Goal: Check status: Check status

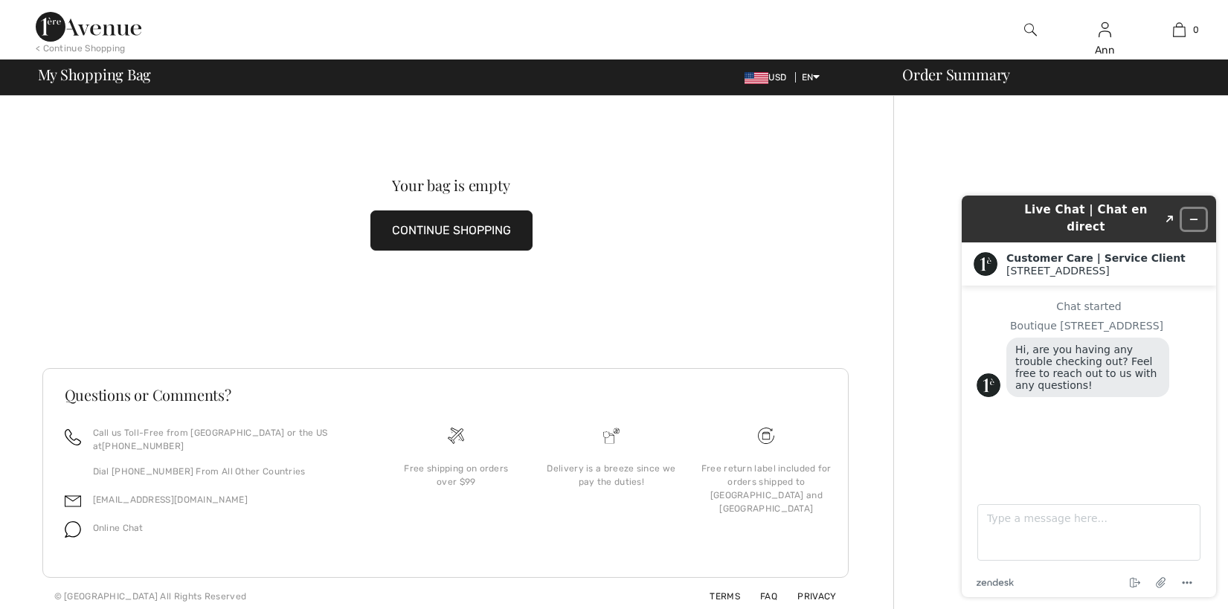
click at [1197, 214] on icon "Minimize widget" at bounding box center [1193, 219] width 10 height 10
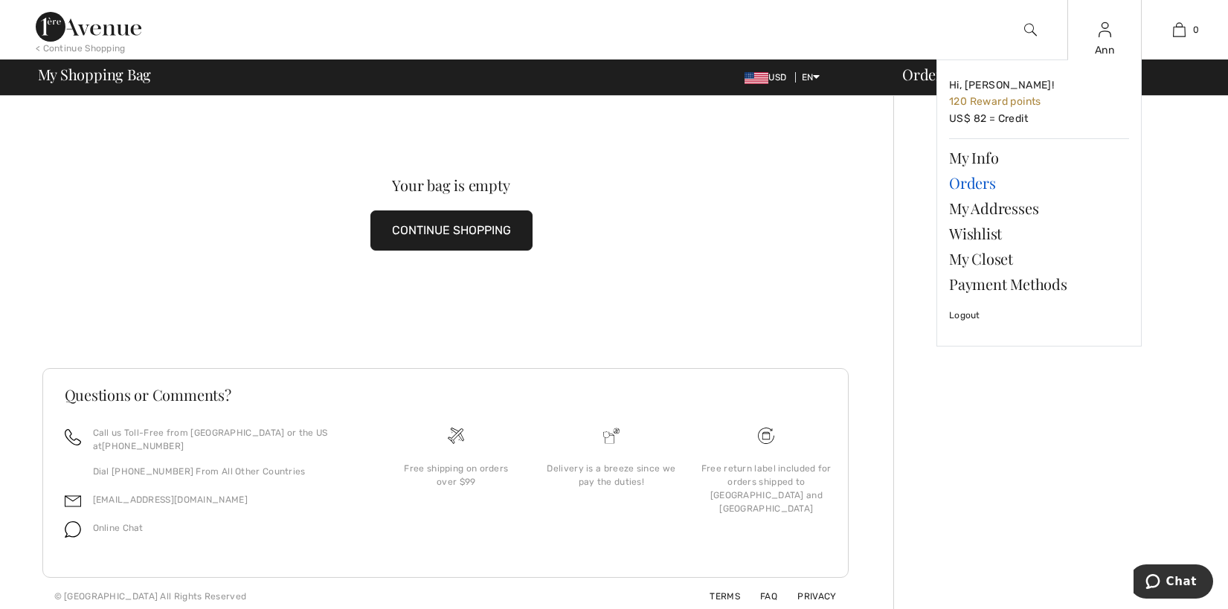
click at [966, 176] on link "Orders" at bounding box center [1039, 182] width 180 height 25
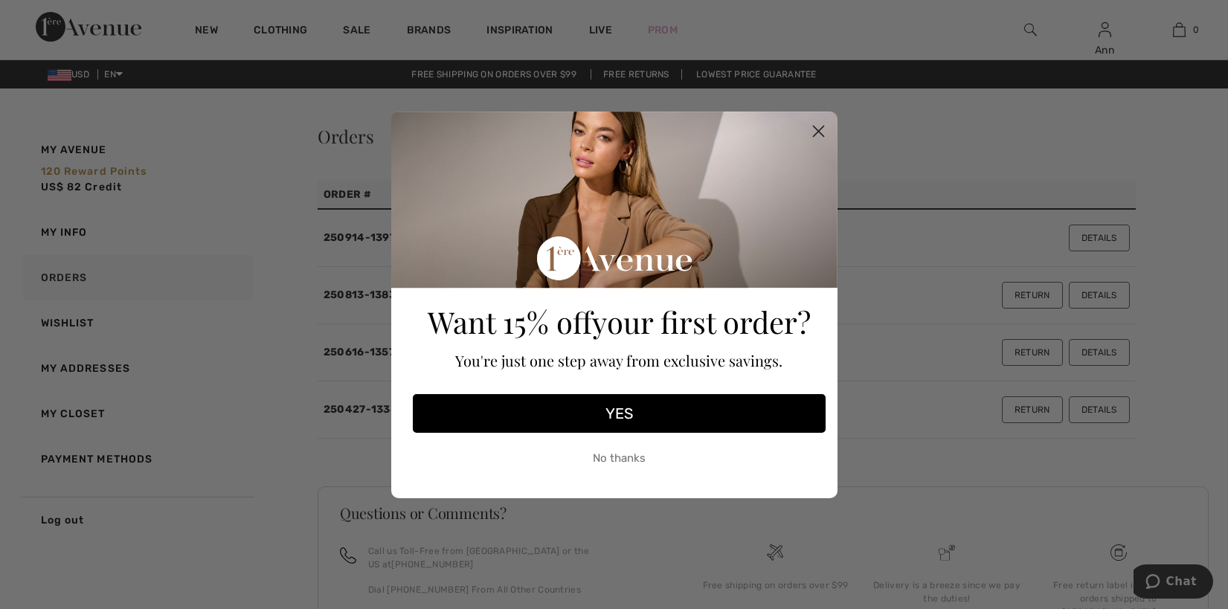
click at [817, 131] on circle "Close dialog" at bounding box center [817, 130] width 25 height 25
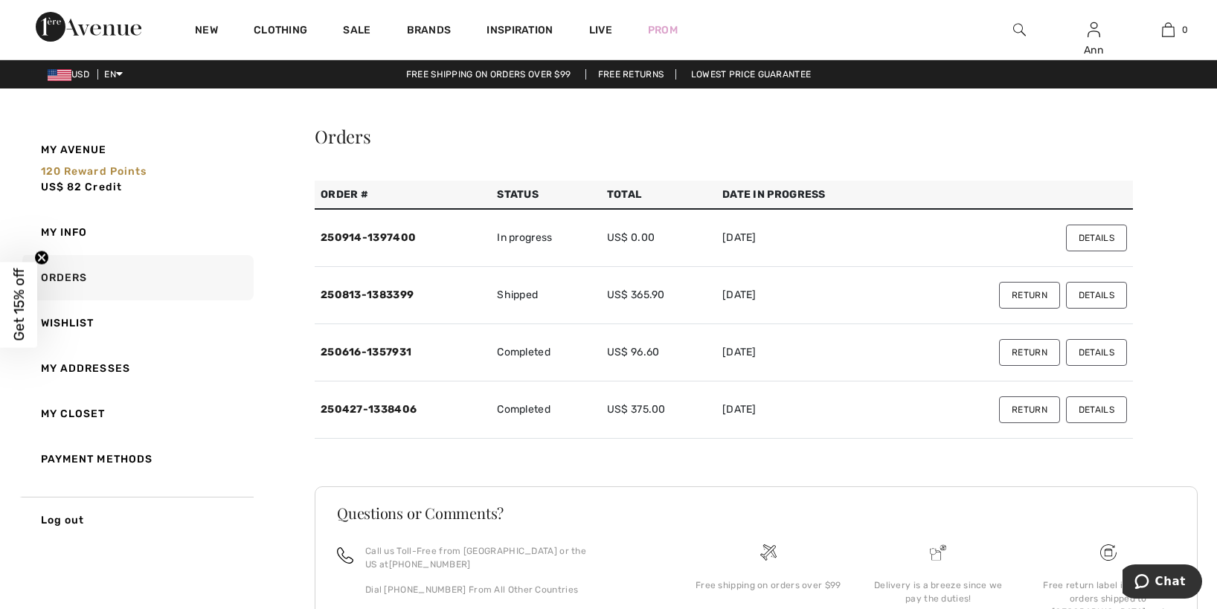
click at [1076, 233] on button "Details" at bounding box center [1096, 238] width 61 height 27
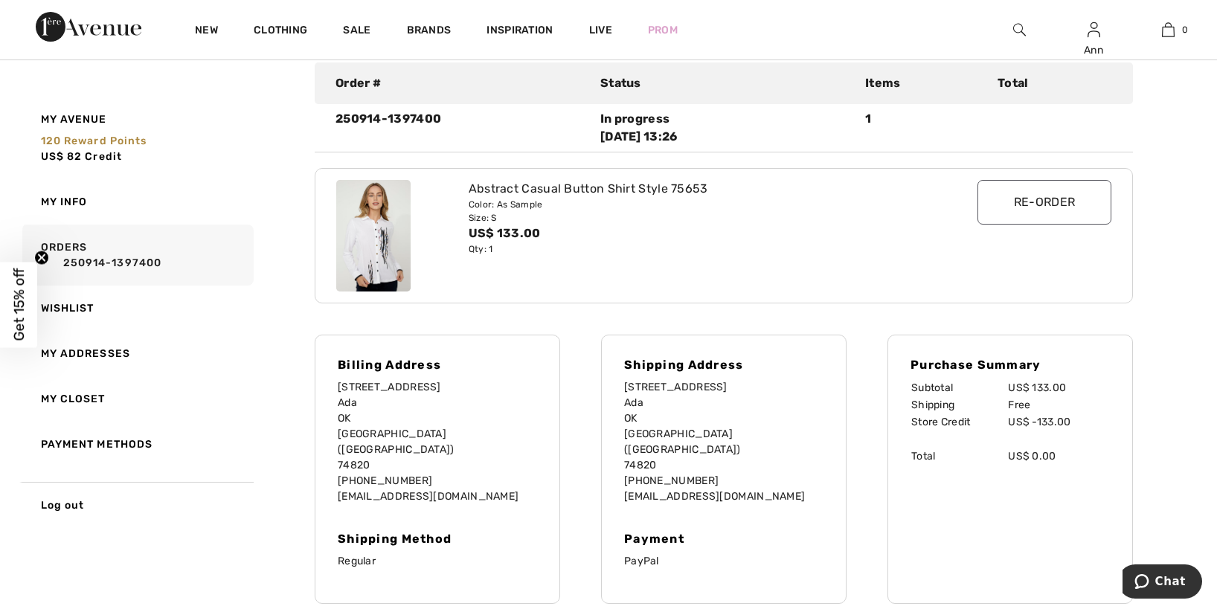
scroll to position [149, 0]
